Goal: Find specific page/section: Find specific page/section

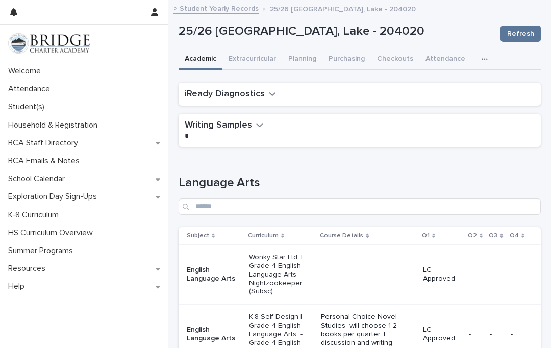
click at [341, 93] on div "iReady Diagnostics" at bounding box center [358, 94] width 346 height 11
click at [269, 95] on icon "button" at bounding box center [272, 93] width 7 height 9
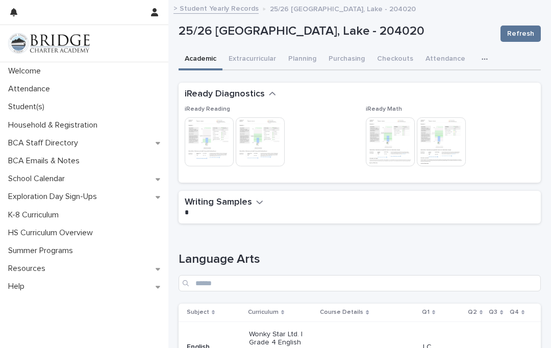
click at [220, 140] on img at bounding box center [209, 141] width 49 height 49
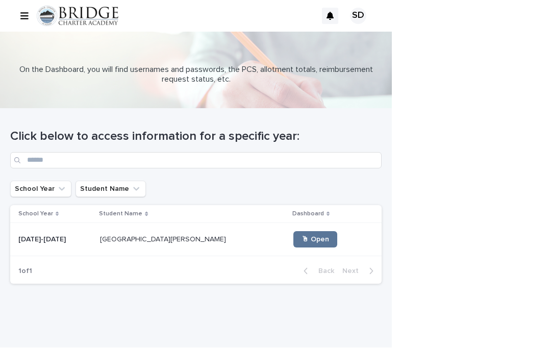
click at [302, 241] on span "🖱 Open" at bounding box center [316, 239] width 28 height 7
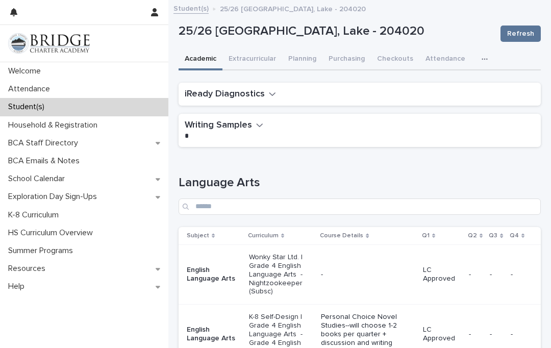
click at [370, 93] on div "iReady Diagnostics" at bounding box center [358, 94] width 346 height 11
click at [276, 89] on div "iReady Diagnostics" at bounding box center [358, 94] width 346 height 11
click at [269, 96] on icon "button" at bounding box center [272, 93] width 7 height 9
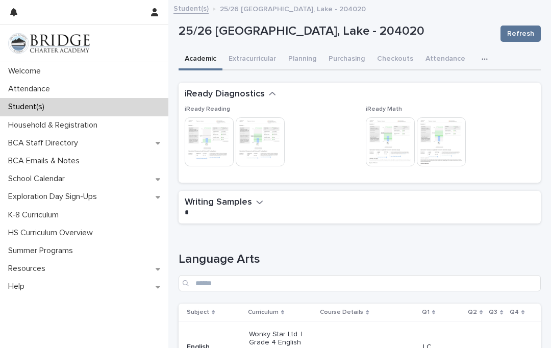
click at [395, 134] on img at bounding box center [390, 141] width 49 height 49
